Goal: Navigation & Orientation: Find specific page/section

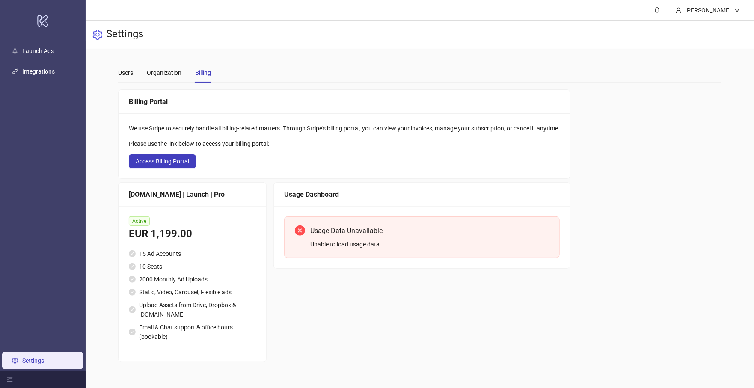
click at [425, 302] on div "Usage Dashboard Usage Data Unavailable Unable to load usage data" at bounding box center [421, 272] width 297 height 180
click at [349, 238] on div "Usage Data Unavailable Unable to load usage data" at bounding box center [429, 237] width 239 height 24
click at [293, 227] on div "Usage Data Unavailable Unable to load usage data" at bounding box center [421, 236] width 275 height 41
click at [299, 230] on icon "close-circle" at bounding box center [300, 230] width 10 height 10
click at [139, 221] on span "Active" at bounding box center [139, 220] width 21 height 9
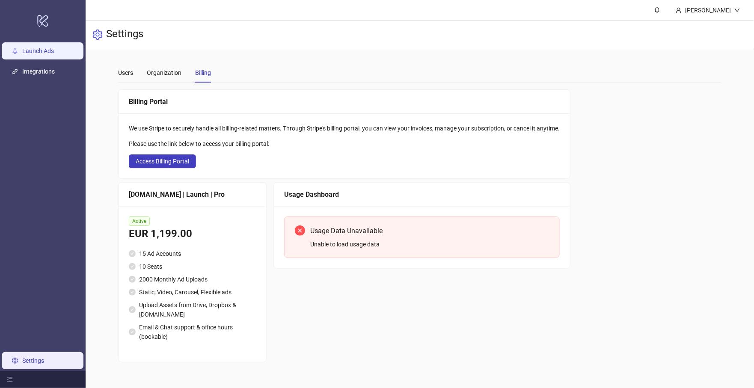
click at [33, 48] on link "Launch Ads" at bounding box center [38, 50] width 32 height 7
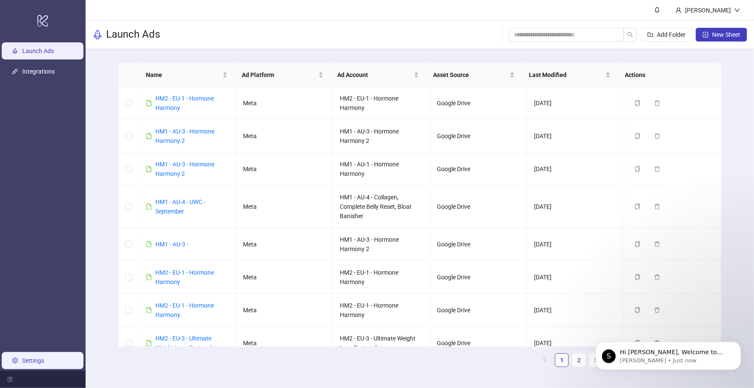
click at [22, 362] on link "Settings" at bounding box center [33, 360] width 22 height 7
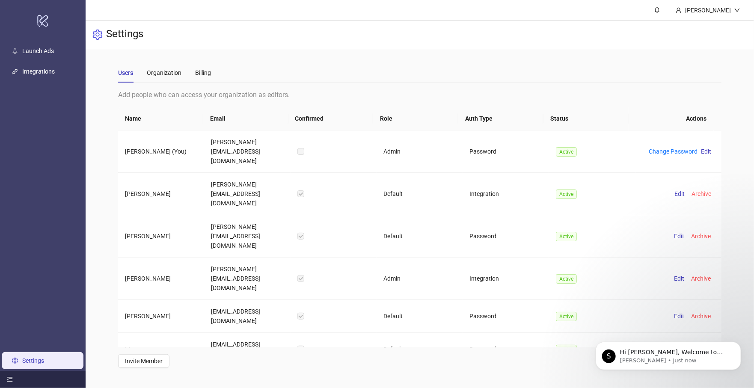
click at [10, 381] on icon "menu-fold" at bounding box center [10, 379] width 6 height 6
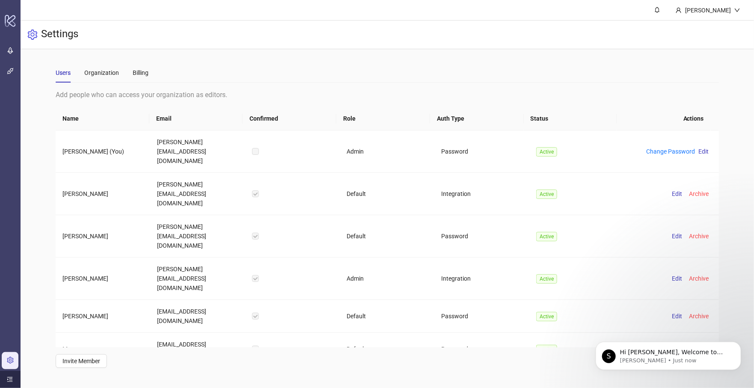
click at [18, 360] on link "Settings" at bounding box center [29, 360] width 22 height 7
click at [18, 363] on link "Settings" at bounding box center [29, 360] width 22 height 7
click at [9, 379] on icon "menu-unfold" at bounding box center [10, 379] width 6 height 5
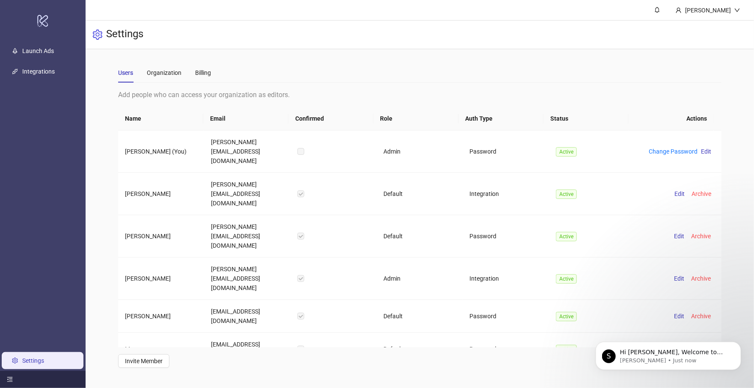
click at [22, 358] on link "Settings" at bounding box center [33, 360] width 22 height 7
click at [199, 75] on div "Billing" at bounding box center [203, 72] width 16 height 9
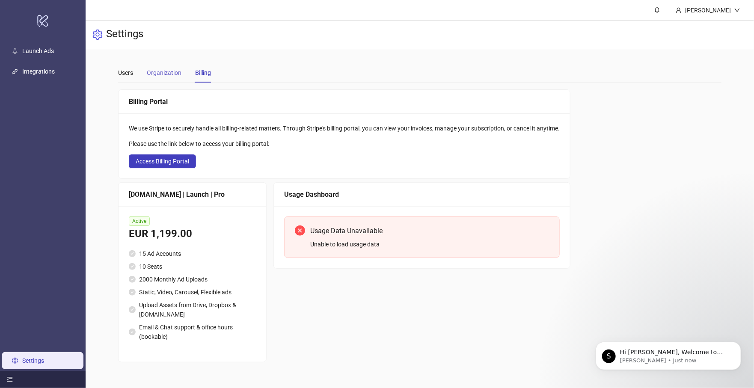
click at [163, 66] on div "Organization" at bounding box center [164, 73] width 35 height 20
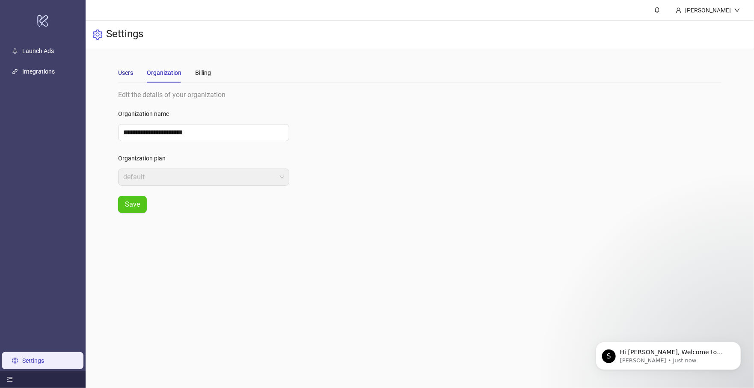
click at [121, 74] on div "Users" at bounding box center [125, 72] width 15 height 9
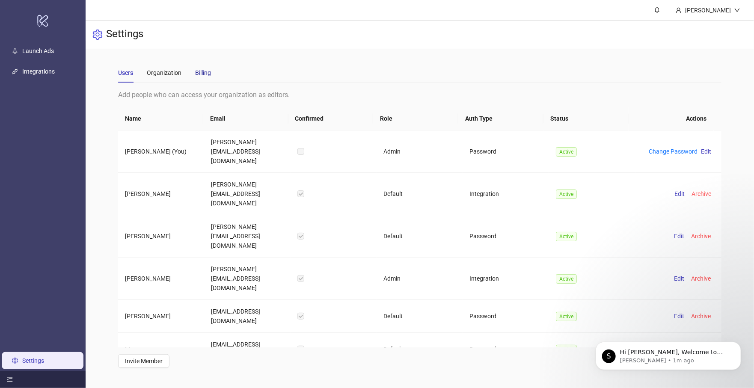
click at [202, 72] on div "Billing" at bounding box center [203, 72] width 16 height 9
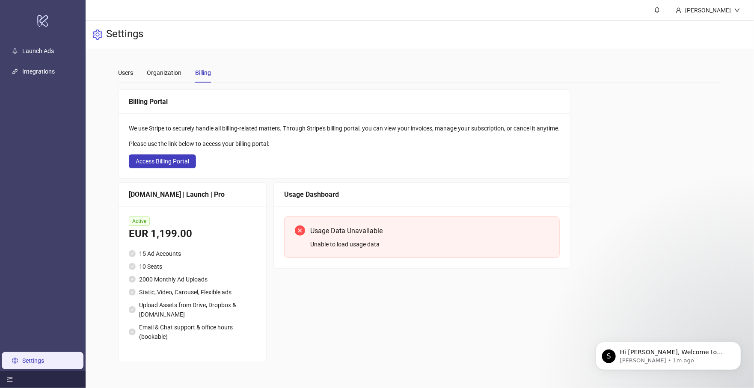
click at [177, 194] on div "[DOMAIN_NAME] | Launch | Pro" at bounding box center [192, 194] width 127 height 11
click at [169, 198] on div "[DOMAIN_NAME] | Launch | Pro" at bounding box center [192, 194] width 127 height 11
click at [134, 195] on div "[DOMAIN_NAME] | Launch | Pro" at bounding box center [192, 194] width 127 height 11
drag, startPoint x: 172, startPoint y: 192, endPoint x: 183, endPoint y: 192, distance: 11.1
click at [172, 192] on div "[DOMAIN_NAME] | Launch | Pro" at bounding box center [192, 194] width 127 height 11
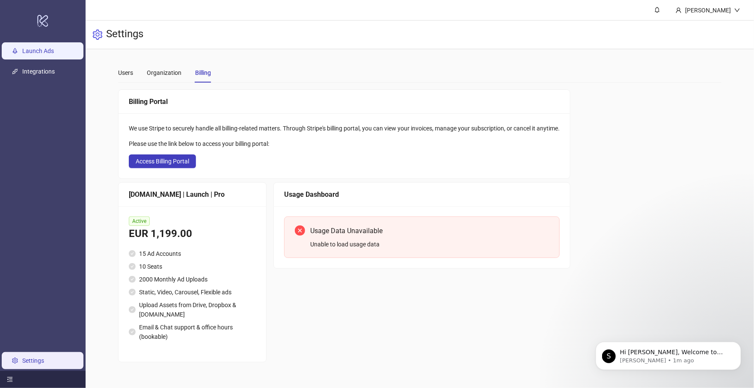
click at [42, 51] on link "Launch Ads" at bounding box center [38, 50] width 32 height 7
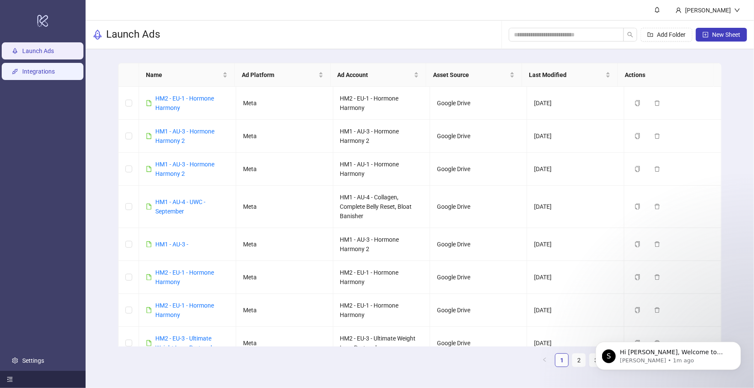
click at [36, 69] on link "Integrations" at bounding box center [38, 71] width 33 height 7
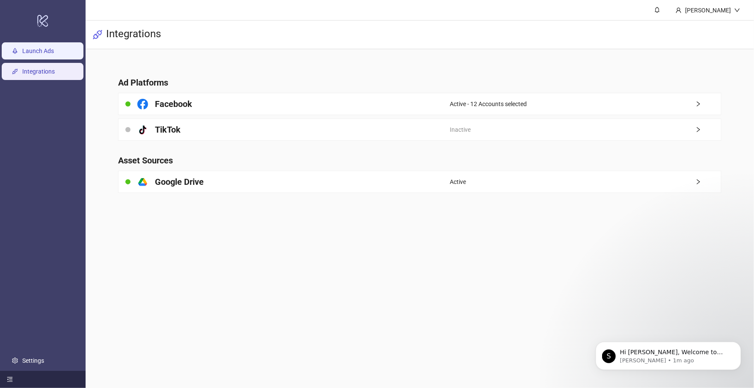
click at [32, 54] on link "Launch Ads" at bounding box center [38, 50] width 32 height 7
